Goal: Find specific page/section

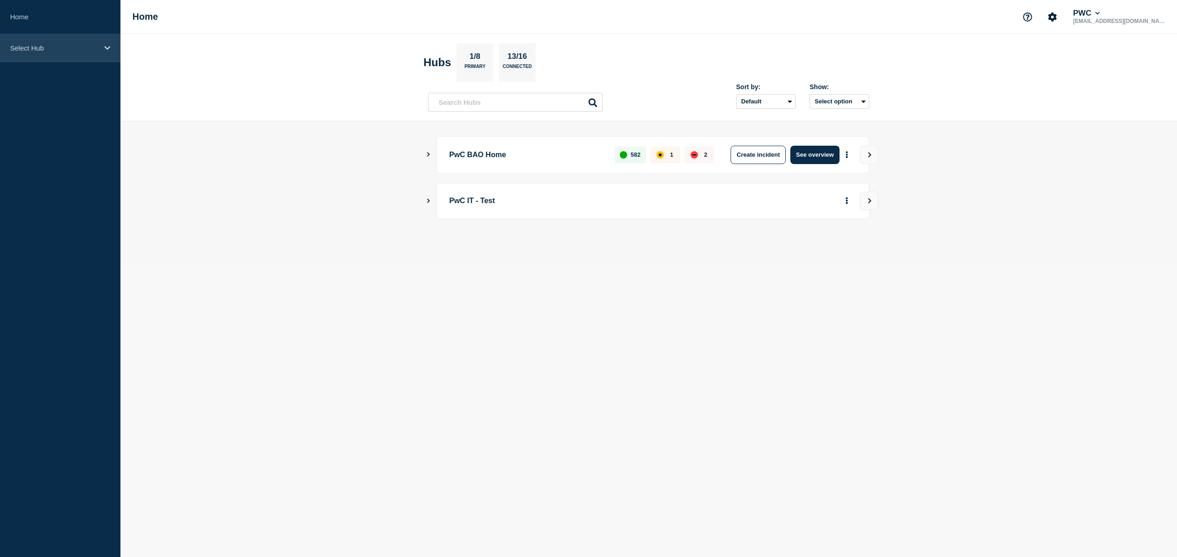
click at [87, 52] on p "Select Hub" at bounding box center [54, 48] width 88 height 8
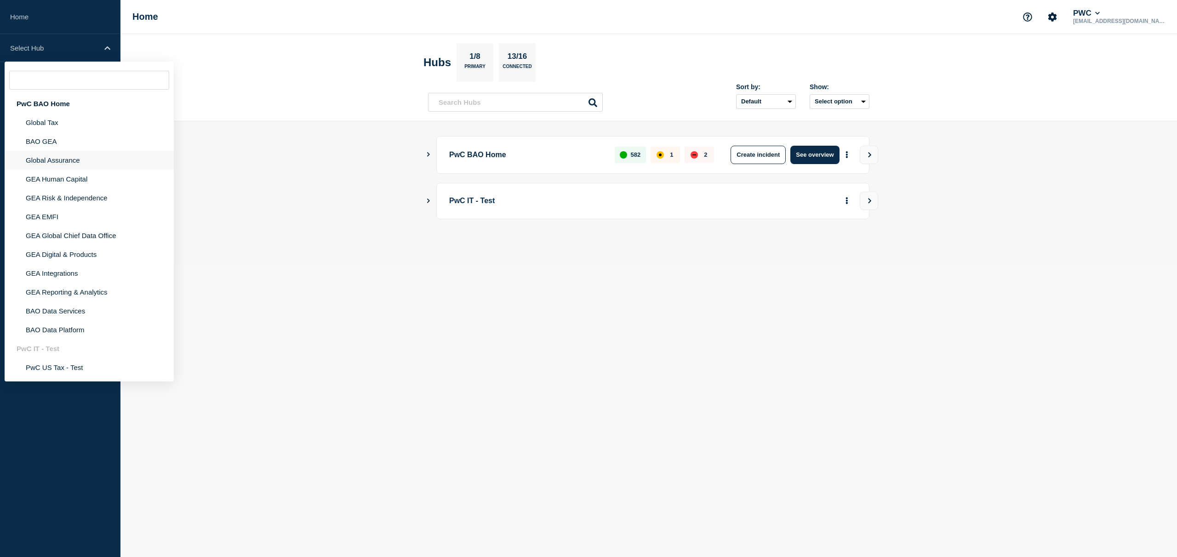
click at [62, 170] on li "Global Assurance" at bounding box center [89, 179] width 169 height 19
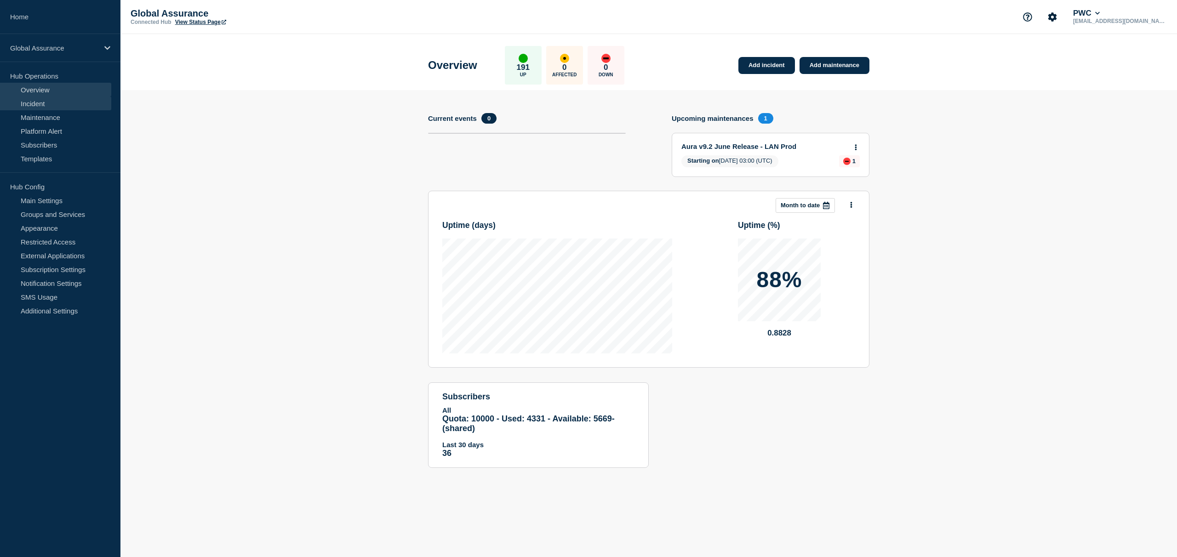
click at [57, 104] on link "Incident" at bounding box center [55, 104] width 111 height 14
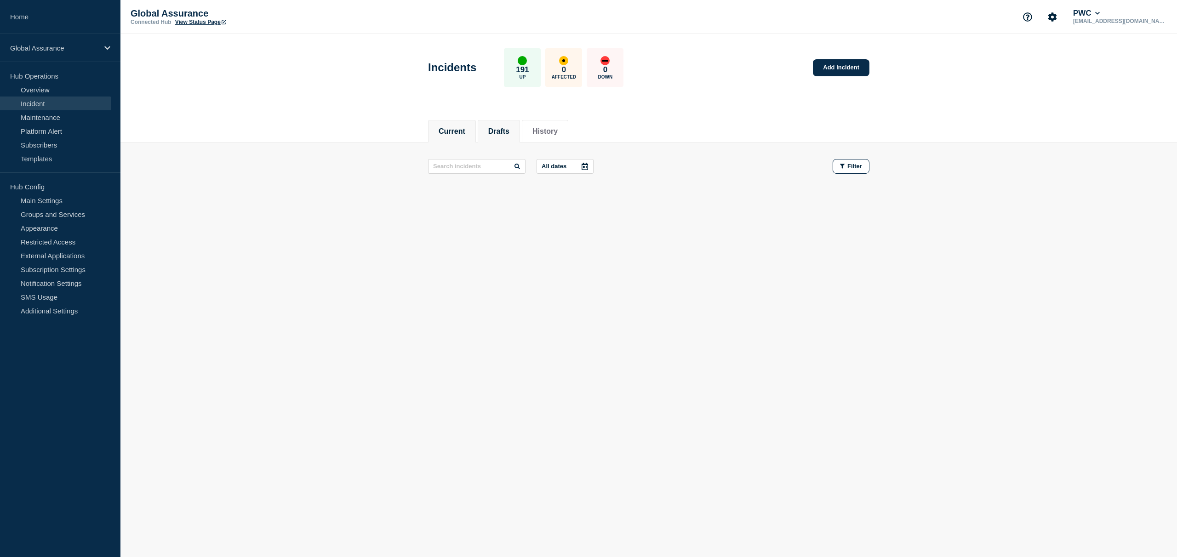
click at [503, 137] on li "Drafts" at bounding box center [499, 131] width 42 height 23
click at [459, 132] on button "Current" at bounding box center [452, 131] width 27 height 8
click at [282, 163] on main "All dates Filter" at bounding box center [648, 167] width 1057 height 48
